Goal: Task Accomplishment & Management: Use online tool/utility

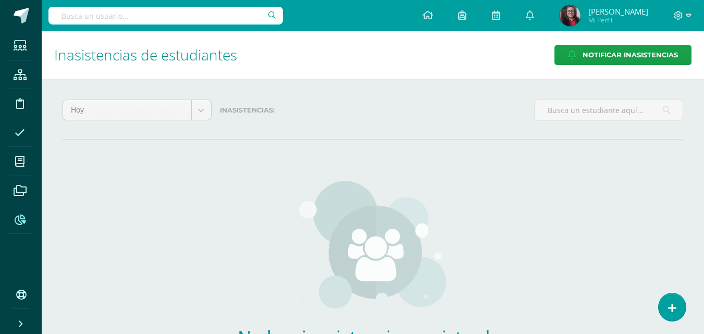
click at [17, 219] on icon at bounding box center [20, 220] width 11 height 10
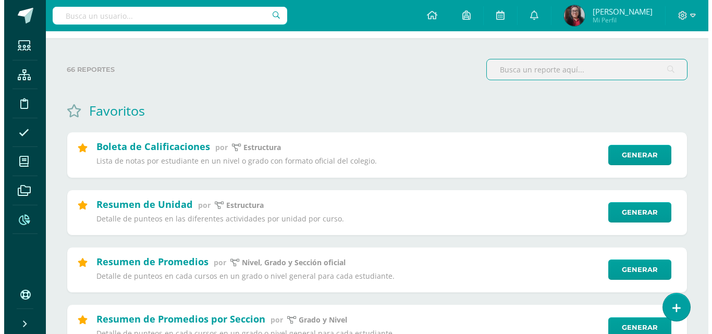
scroll to position [52, 0]
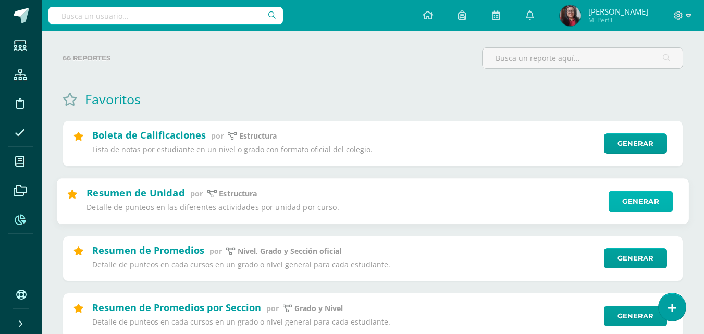
click at [648, 196] on link "Generar" at bounding box center [640, 201] width 64 height 21
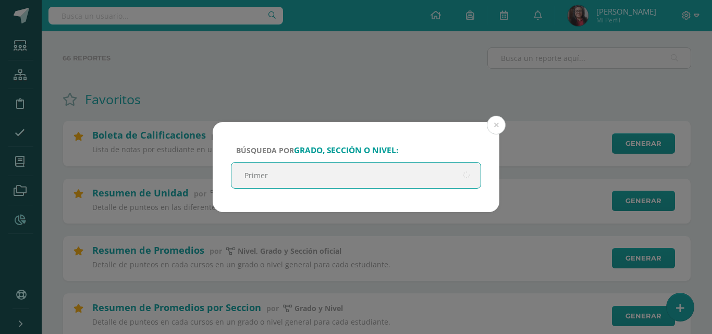
type input "Primero"
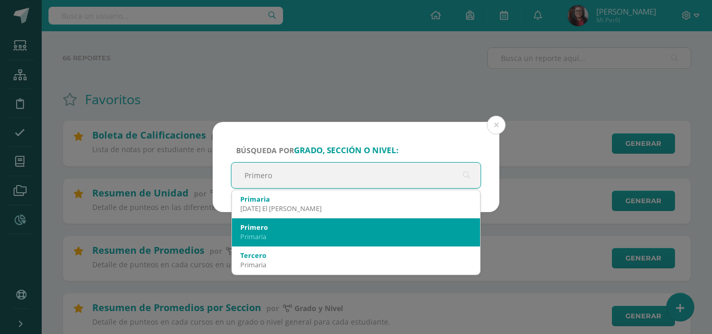
click at [255, 230] on div "Primero" at bounding box center [355, 226] width 231 height 9
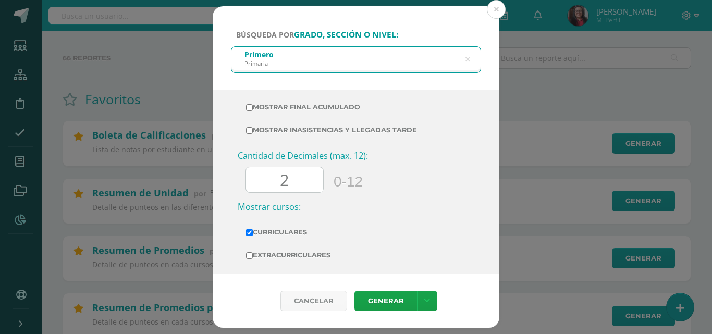
scroll to position [397, 0]
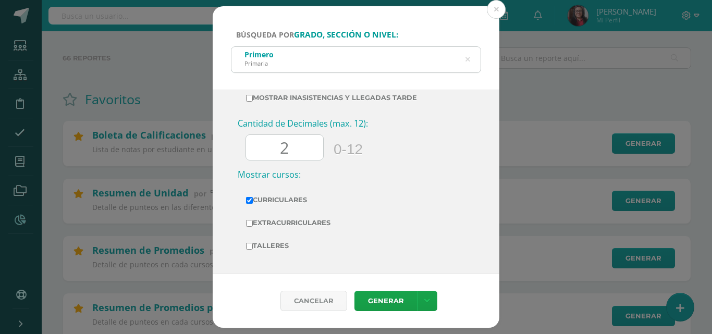
click at [304, 149] on input "2" at bounding box center [284, 148] width 77 height 26
type input "0"
click at [390, 297] on link "Generar" at bounding box center [385, 301] width 63 height 20
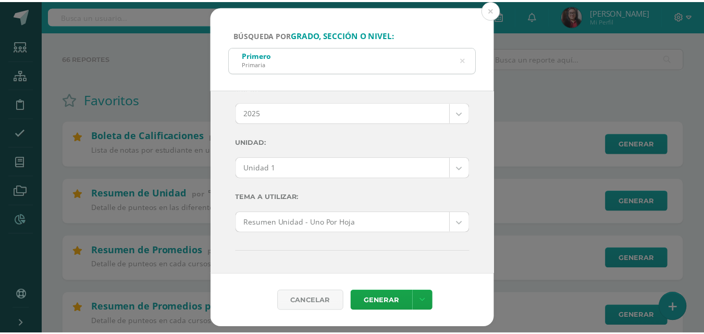
scroll to position [0, 0]
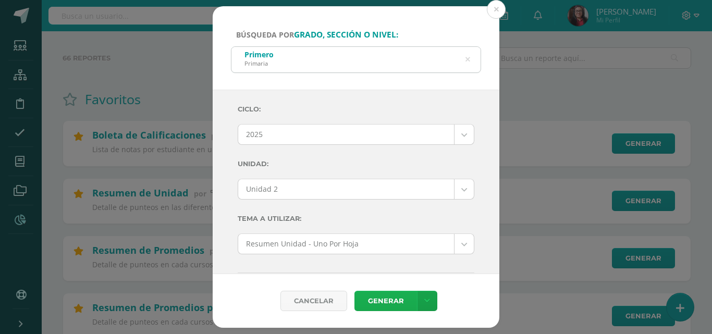
click at [372, 299] on link "Generar" at bounding box center [385, 301] width 63 height 20
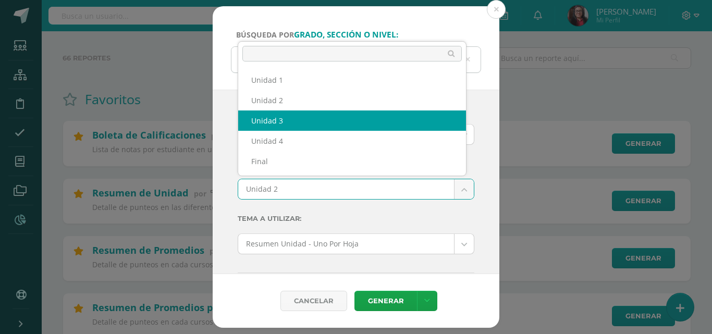
select select "Unidad 3"
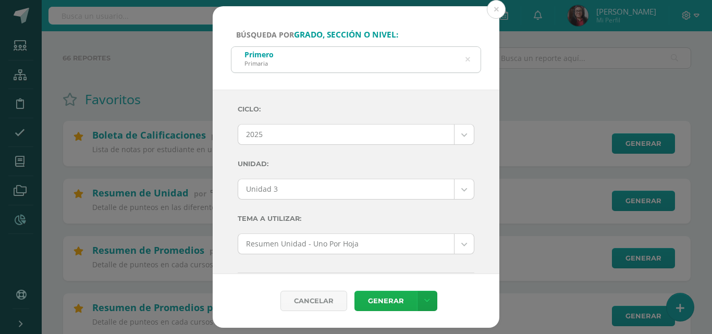
click at [371, 299] on link "Generar" at bounding box center [385, 301] width 63 height 20
drag, startPoint x: 497, startPoint y: 7, endPoint x: 492, endPoint y: 8, distance: 5.9
click at [496, 7] on button at bounding box center [495, 9] width 19 height 19
